Goal: Information Seeking & Learning: Learn about a topic

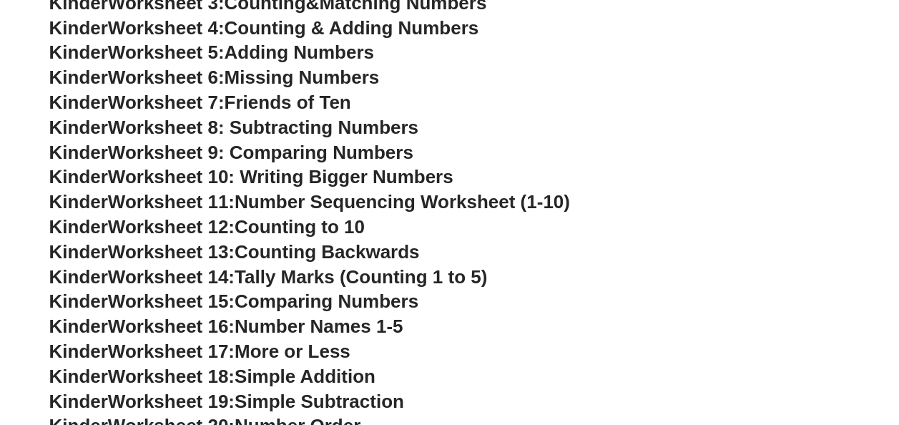
scroll to position [442, 0]
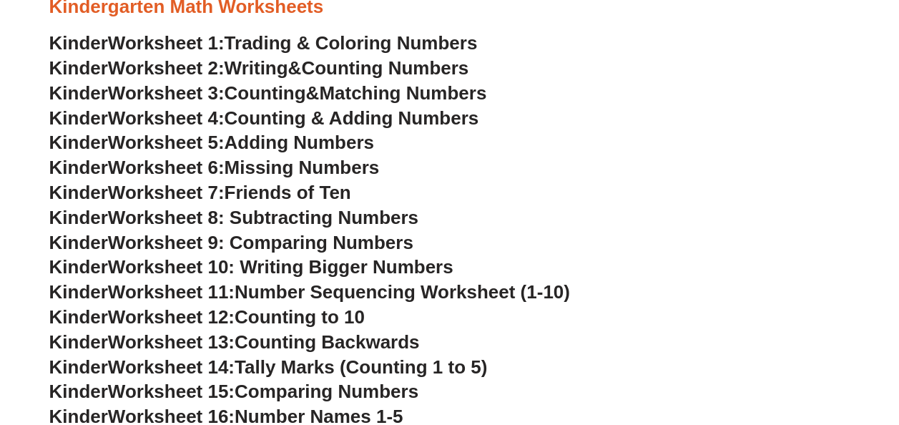
drag, startPoint x: 0, startPoint y: 0, endPoint x: 235, endPoint y: 169, distance: 289.4
click at [235, 169] on span "Missing Numbers" at bounding box center [301, 167] width 155 height 21
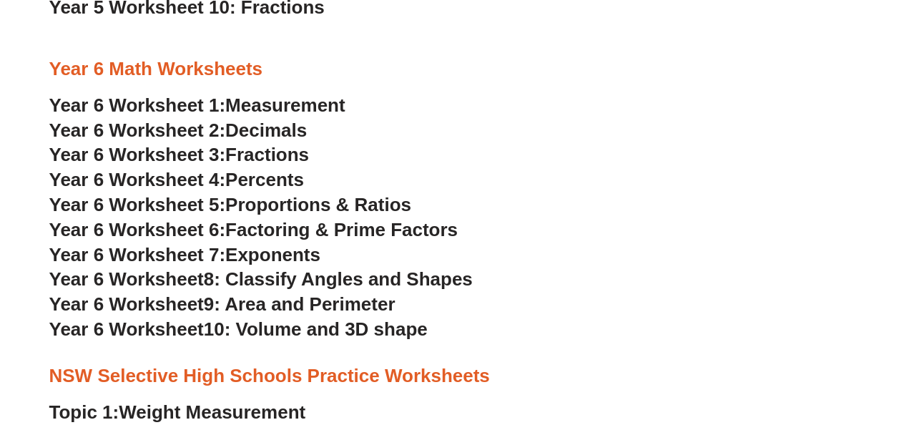
scroll to position [2674, 0]
click at [293, 105] on span "Measurement" at bounding box center [285, 104] width 120 height 21
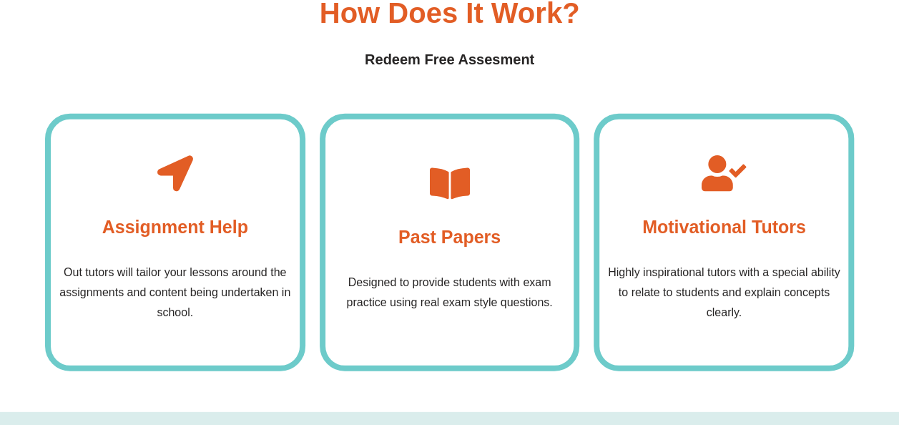
scroll to position [4514, 0]
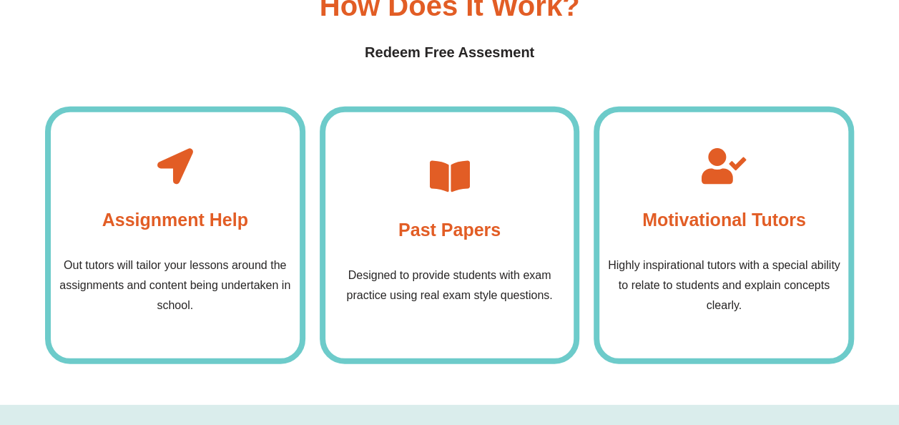
drag, startPoint x: 456, startPoint y: 204, endPoint x: 460, endPoint y: 183, distance: 21.9
click at [460, 183] on div "Past Papers Designed to provide students with exam practice using real exam sty…" at bounding box center [450, 235] width 260 height 257
drag, startPoint x: 460, startPoint y: 183, endPoint x: 508, endPoint y: 248, distance: 80.4
click at [508, 248] on div "Past Papers Designed to provide students with exam practice using real exam sty…" at bounding box center [450, 235] width 260 height 257
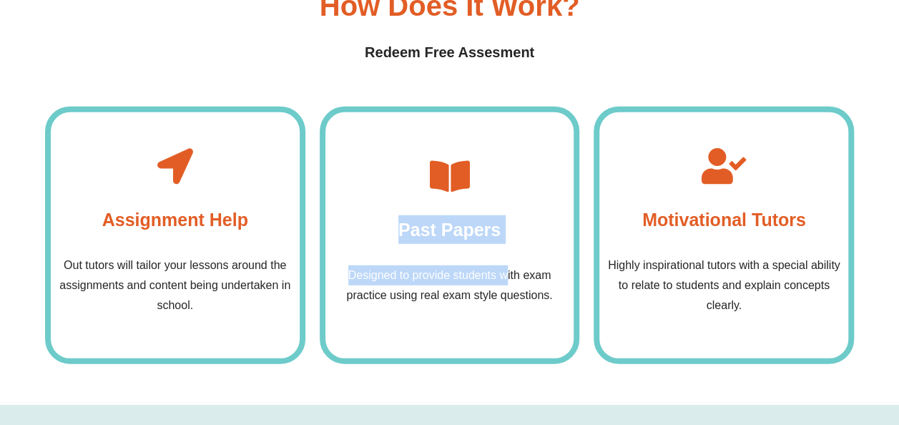
click at [508, 248] on div "Past Papers Designed to provide students with exam practice using real exam sty…" at bounding box center [450, 235] width 260 height 257
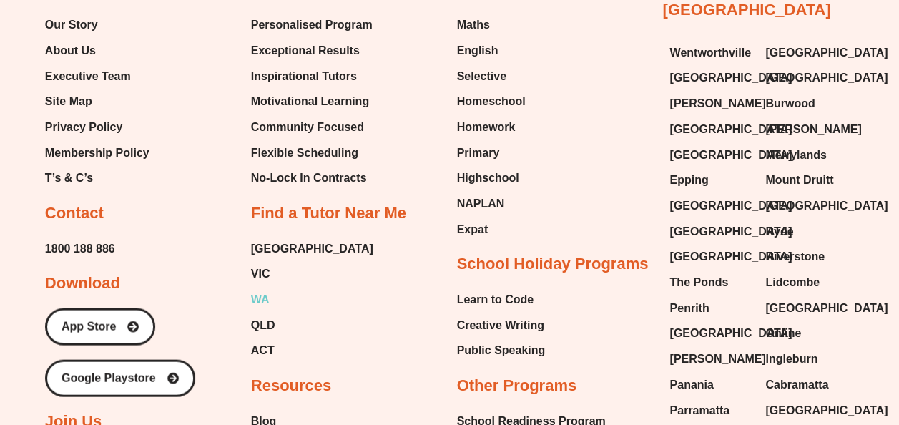
scroll to position [9455, 0]
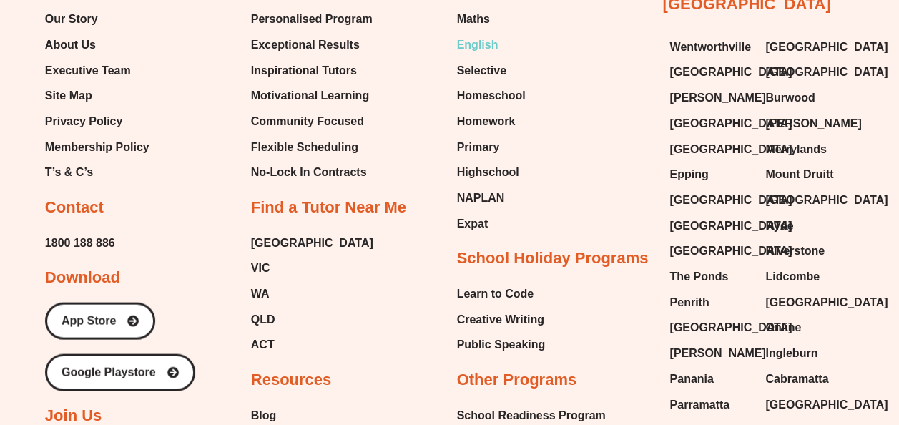
click at [483, 42] on span "English" at bounding box center [477, 44] width 41 height 21
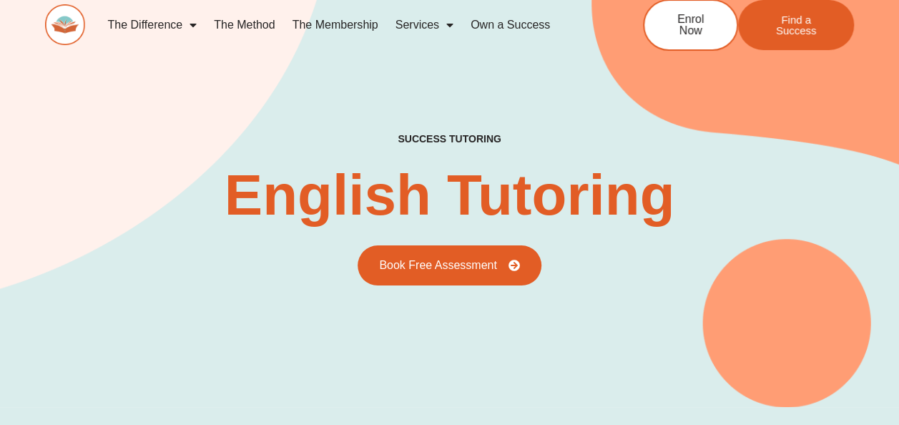
scroll to position [6, 0]
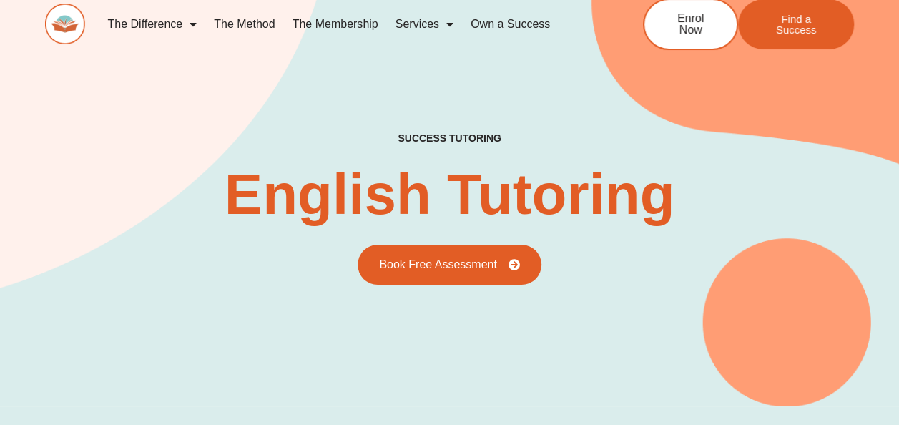
click at [370, 17] on link "The Membership" at bounding box center [335, 24] width 103 height 33
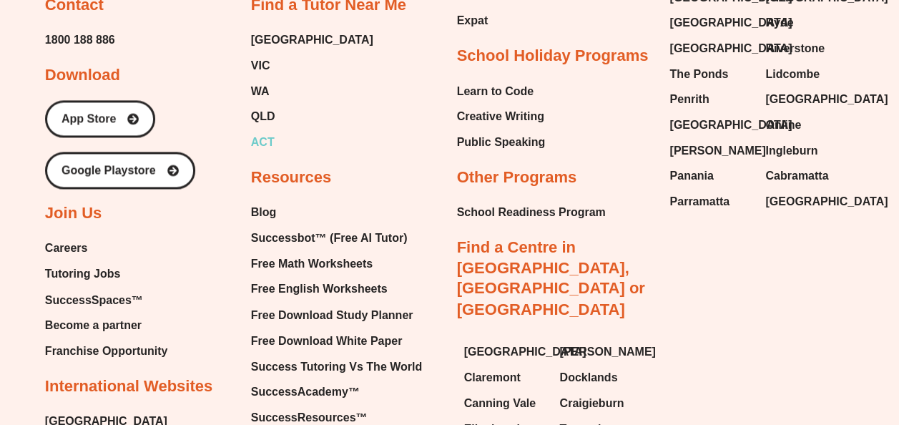
scroll to position [3746, 0]
click at [269, 116] on span "QLD" at bounding box center [263, 116] width 24 height 21
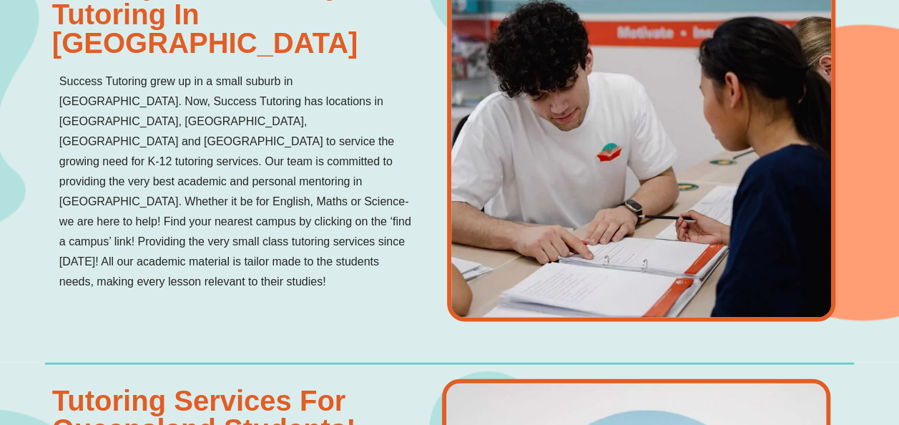
scroll to position [1390, 0]
